Goal: Task Accomplishment & Management: Use online tool/utility

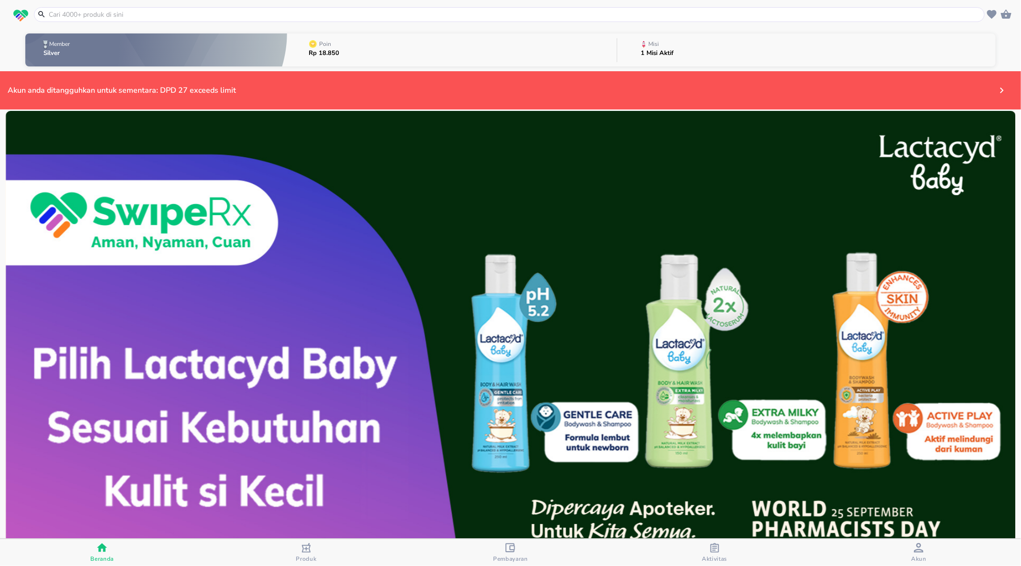
click at [509, 555] on span "Pembayaran" at bounding box center [510, 559] width 35 height 8
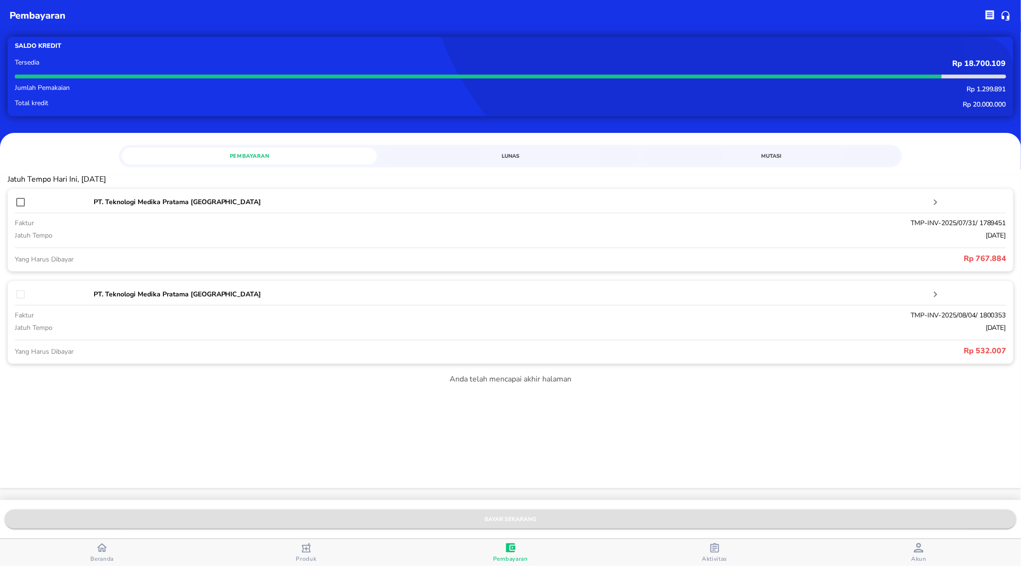
click at [531, 518] on span "bayar sekarang" at bounding box center [510, 519] width 996 height 10
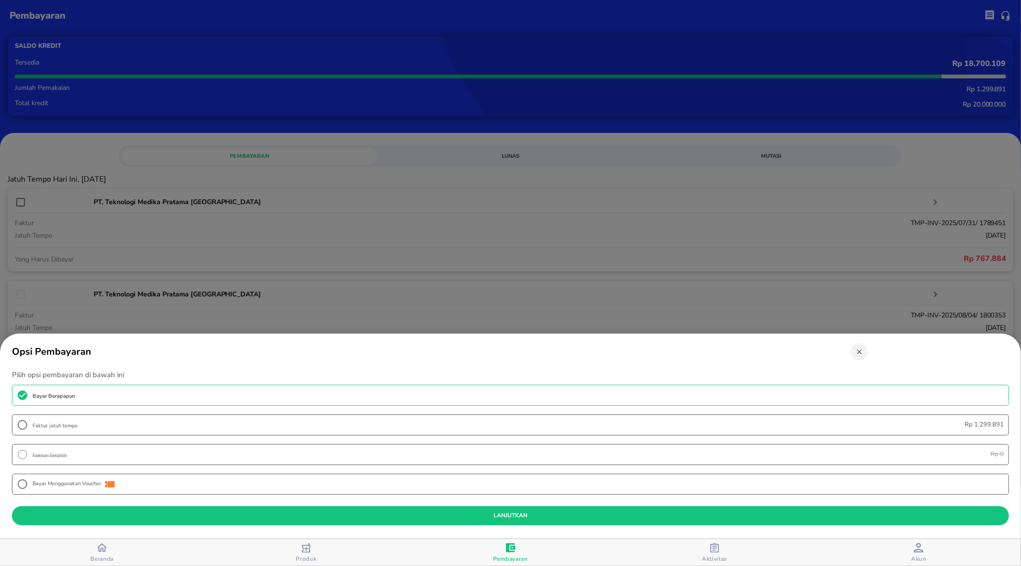
click at [483, 251] on div at bounding box center [510, 283] width 1021 height 566
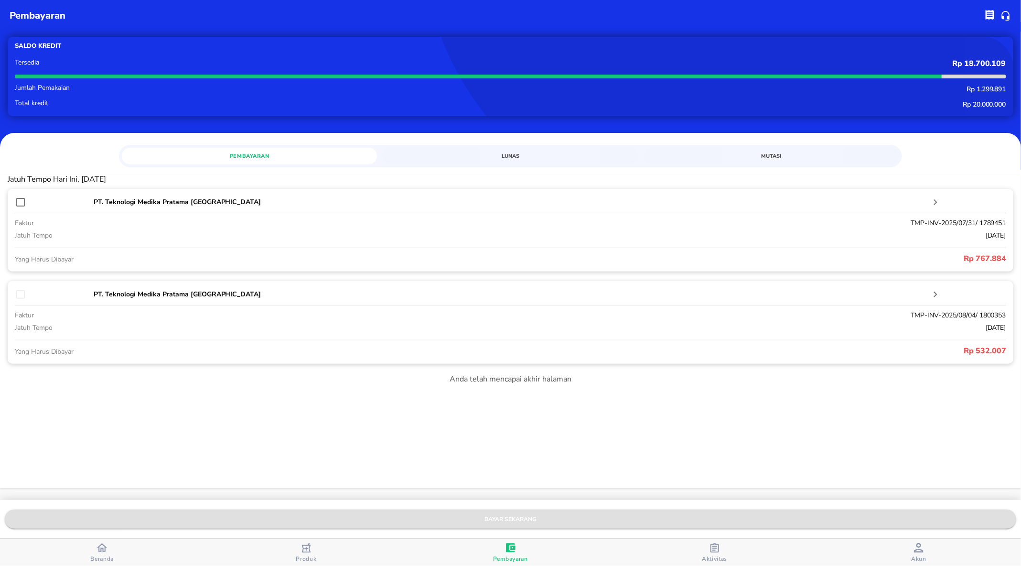
click at [523, 517] on span "bayar sekarang" at bounding box center [510, 519] width 996 height 10
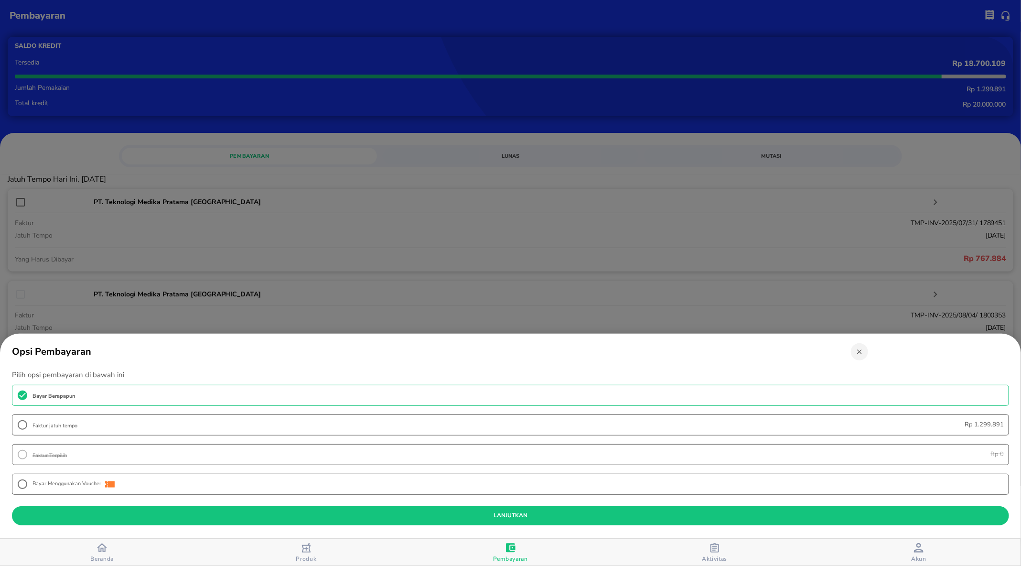
click at [494, 207] on div at bounding box center [510, 283] width 1021 height 566
